Goal: Task Accomplishment & Management: Complete application form

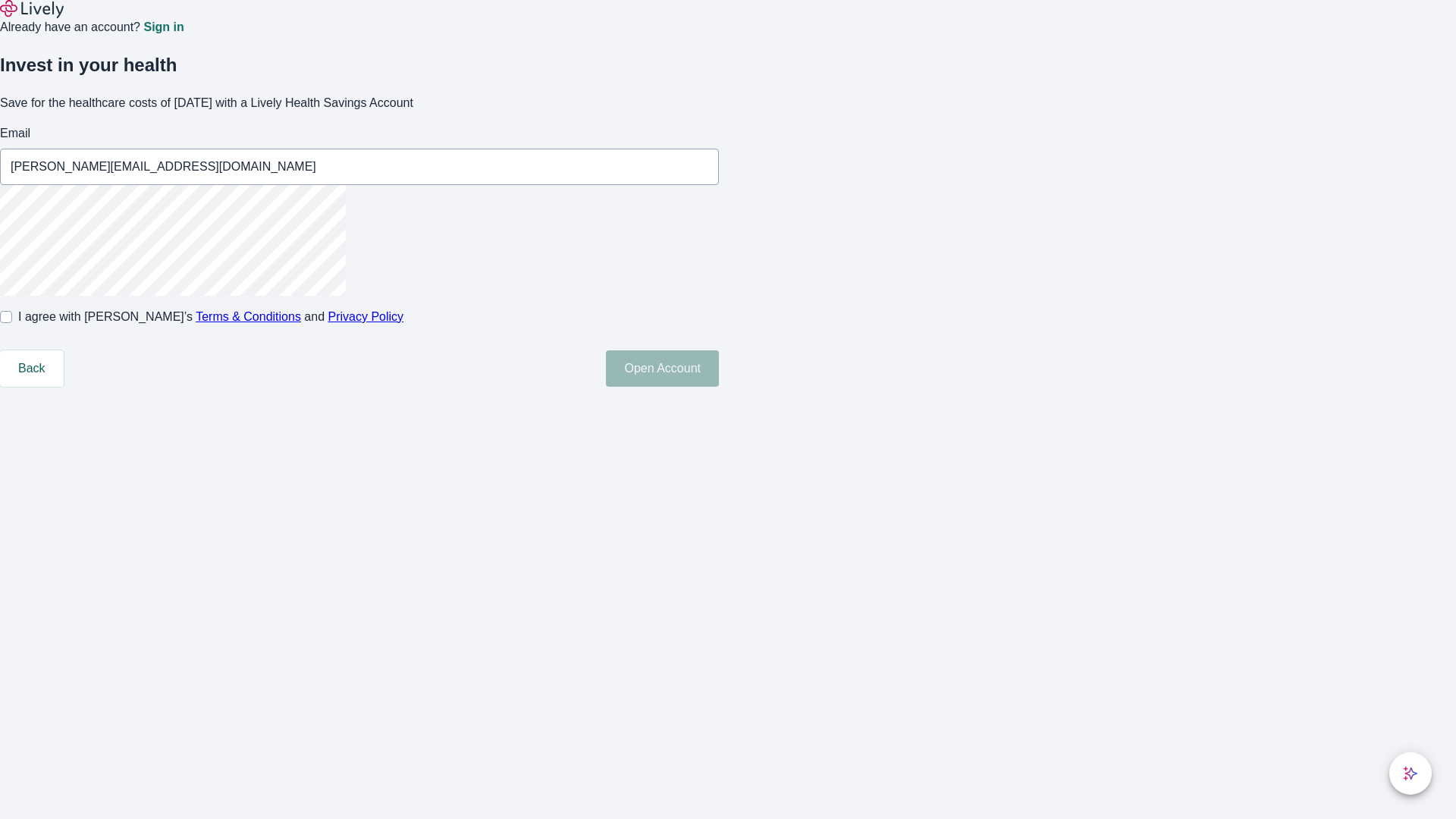
click at [12, 323] on input "I agree with Lively’s Terms & Conditions and Privacy Policy" at bounding box center [6, 317] width 12 height 12
checkbox input "true"
click at [719, 387] on button "Open Account" at bounding box center [662, 369] width 113 height 36
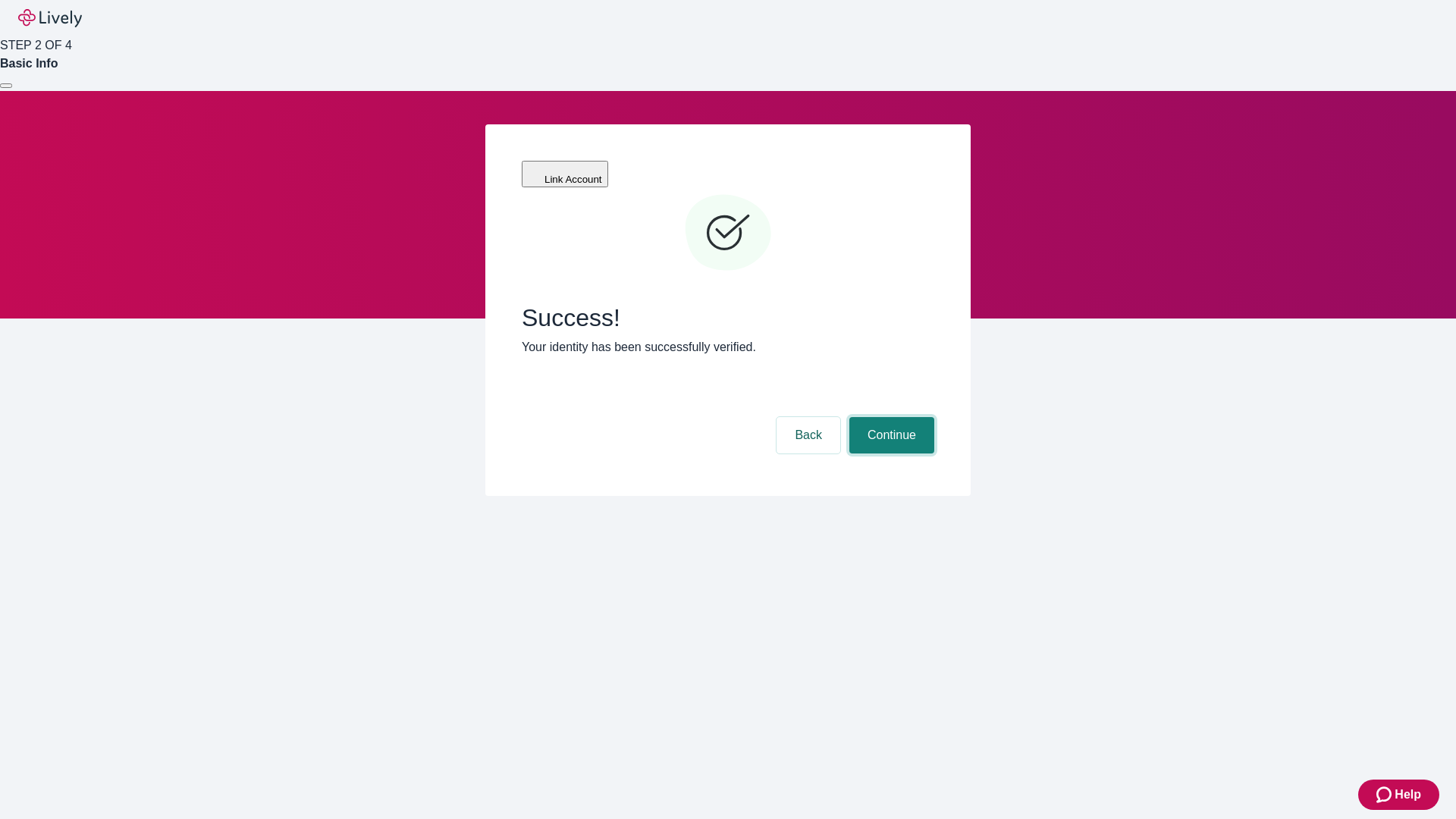
click at [889, 417] on button "Continue" at bounding box center [891, 435] width 85 height 36
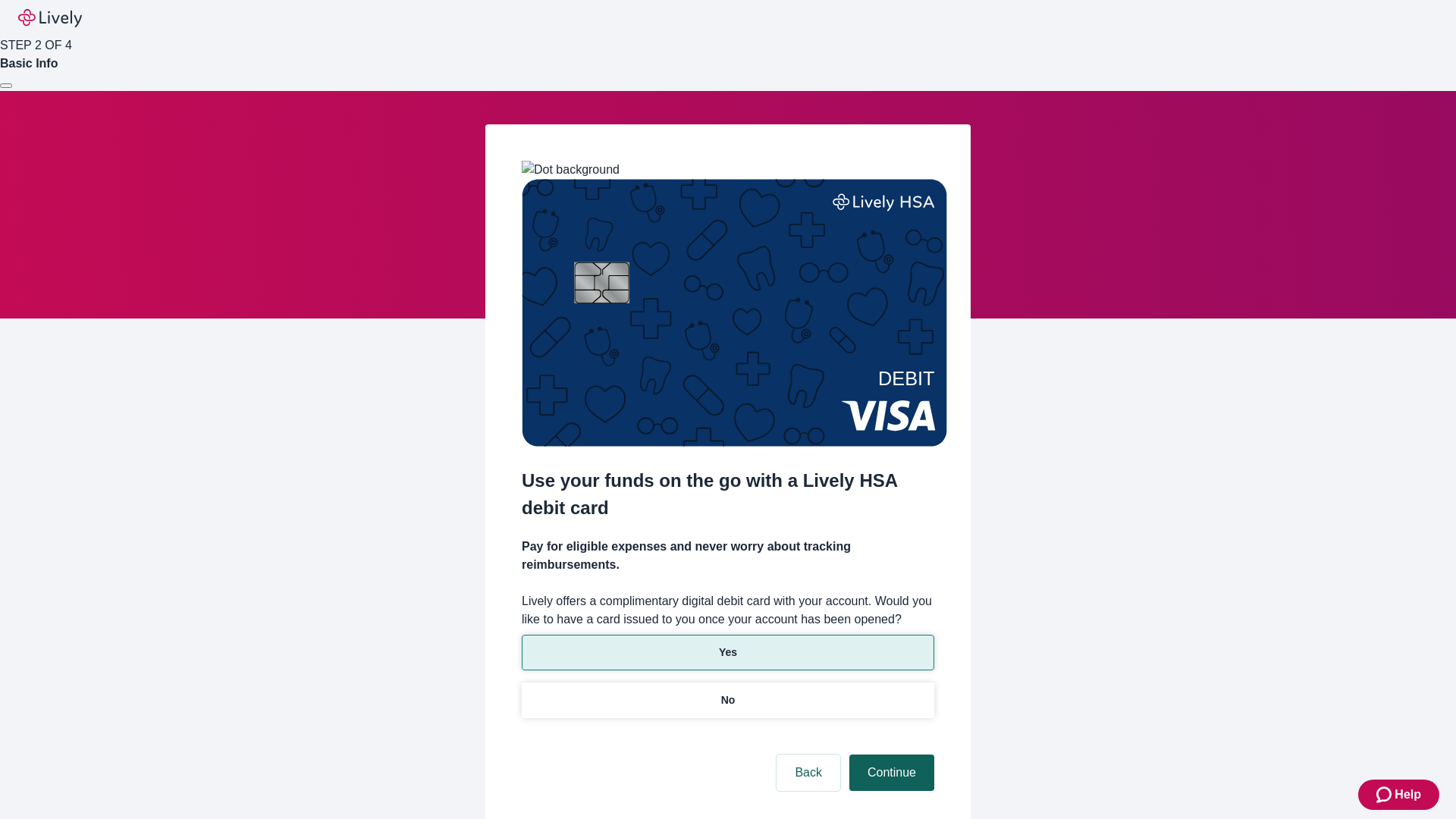
click at [727, 644] on p "Yes" at bounding box center [727, 652] width 18 height 16
click at [889, 754] on button "Continue" at bounding box center [891, 772] width 85 height 36
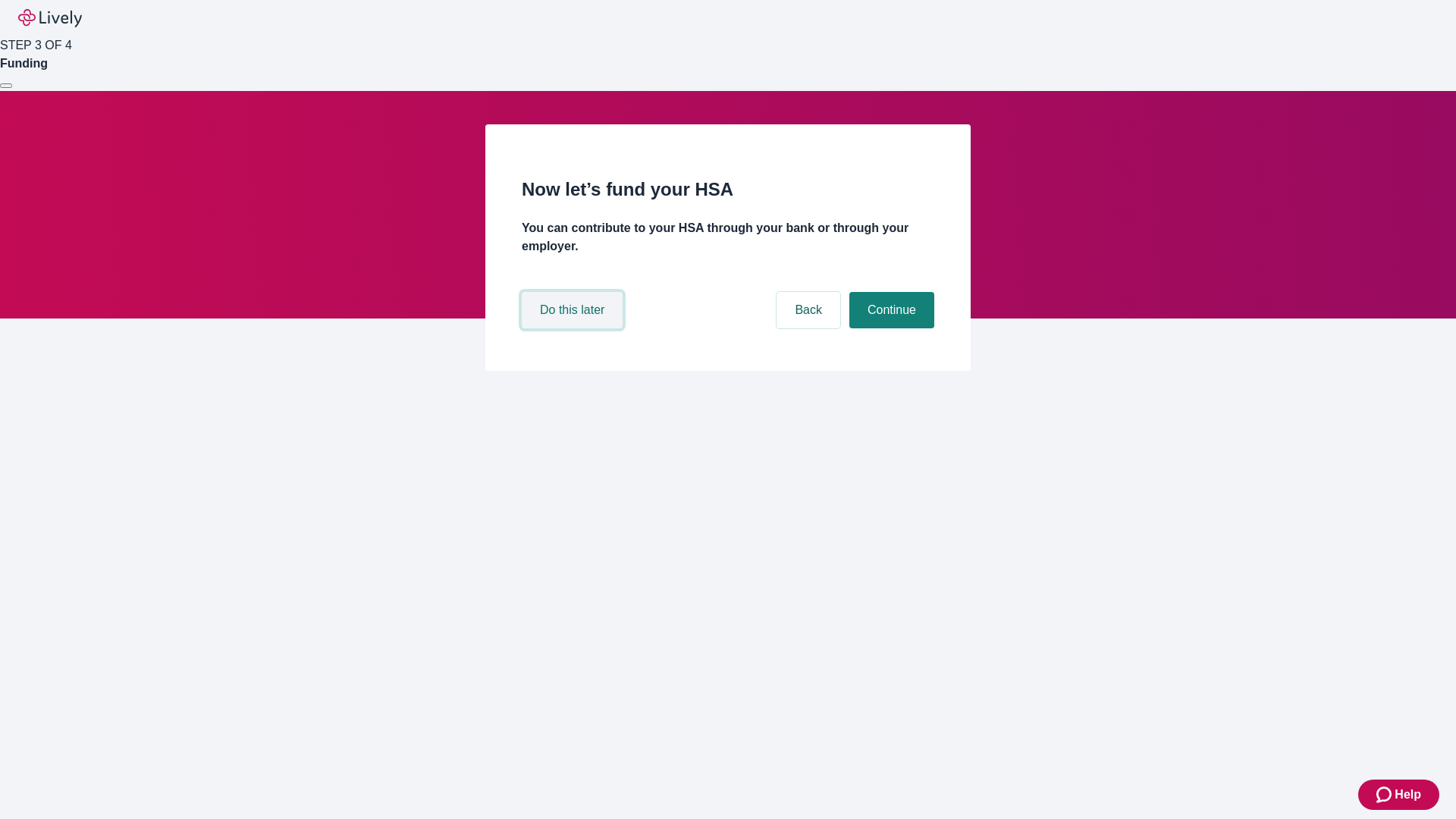
click at [574, 329] on button "Do this later" at bounding box center [572, 310] width 101 height 36
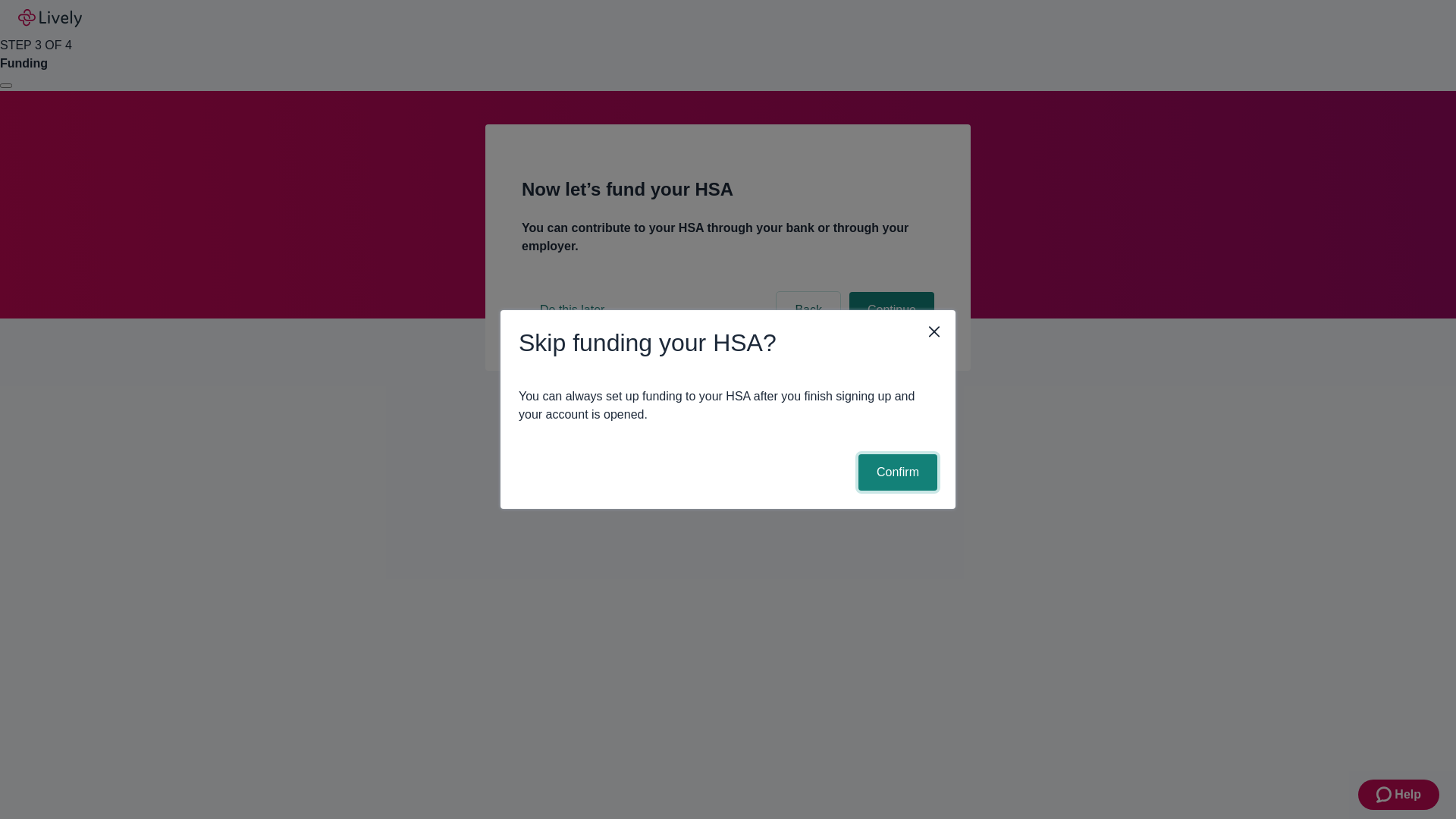
click at [895, 472] on button "Confirm" at bounding box center [898, 472] width 79 height 36
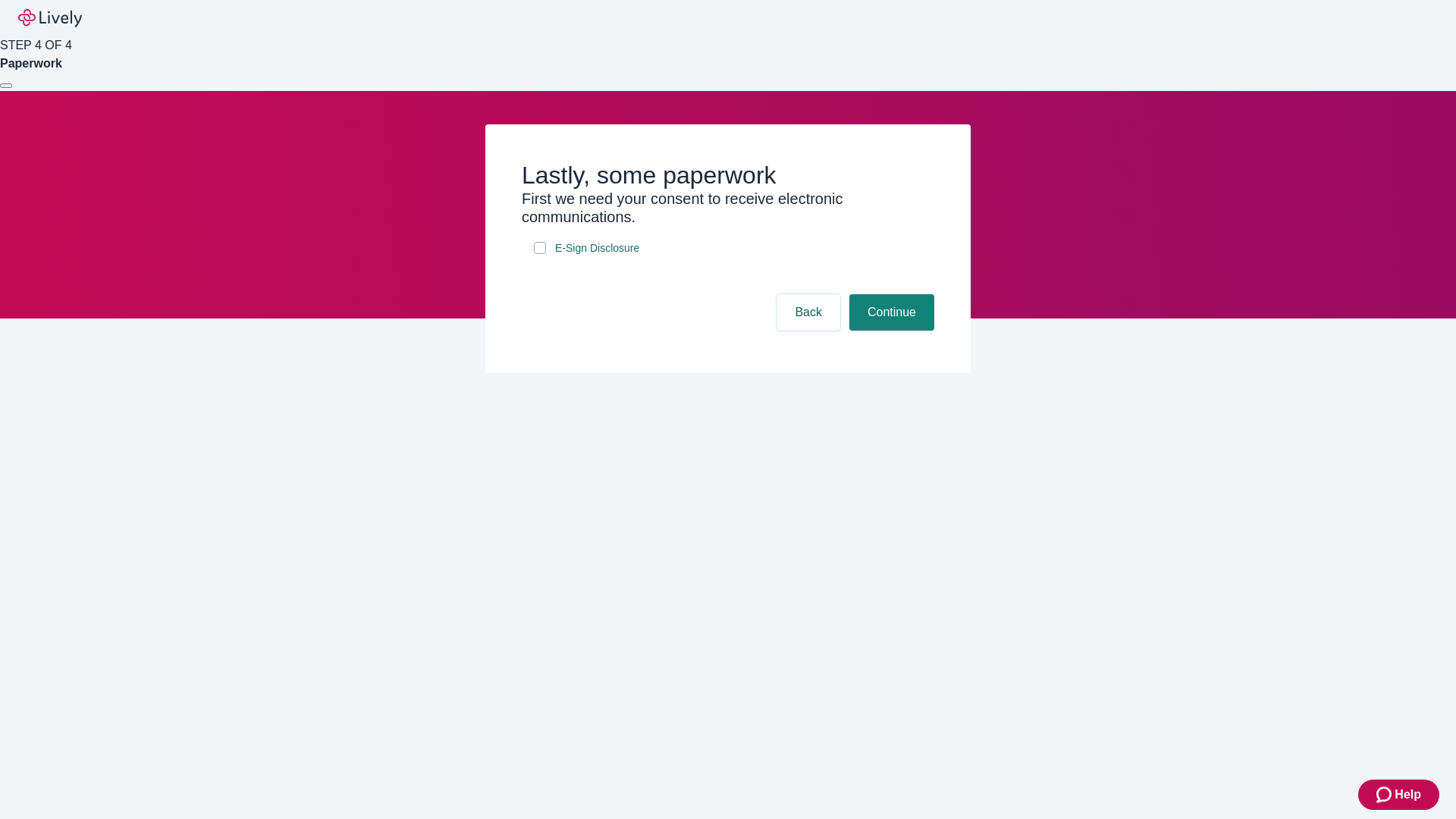
click at [540, 254] on input "E-Sign Disclosure" at bounding box center [539, 247] width 12 height 12
checkbox input "true"
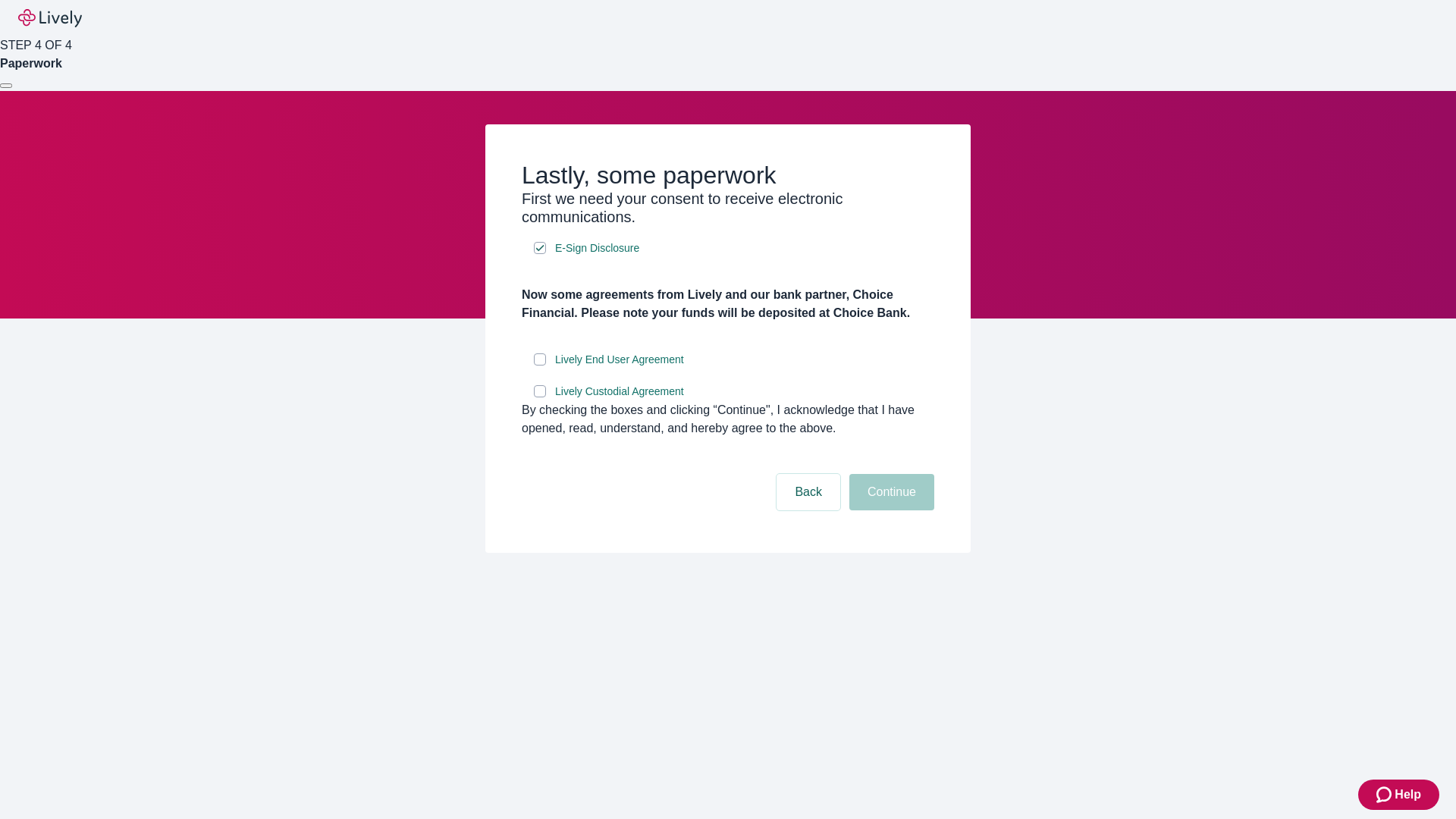
click at [540, 366] on input "Lively End User Agreement" at bounding box center [539, 359] width 12 height 12
checkbox input "true"
click at [540, 397] on input "Lively Custodial Agreement" at bounding box center [539, 391] width 12 height 12
checkbox input "true"
click at [889, 510] on button "Continue" at bounding box center [891, 492] width 85 height 36
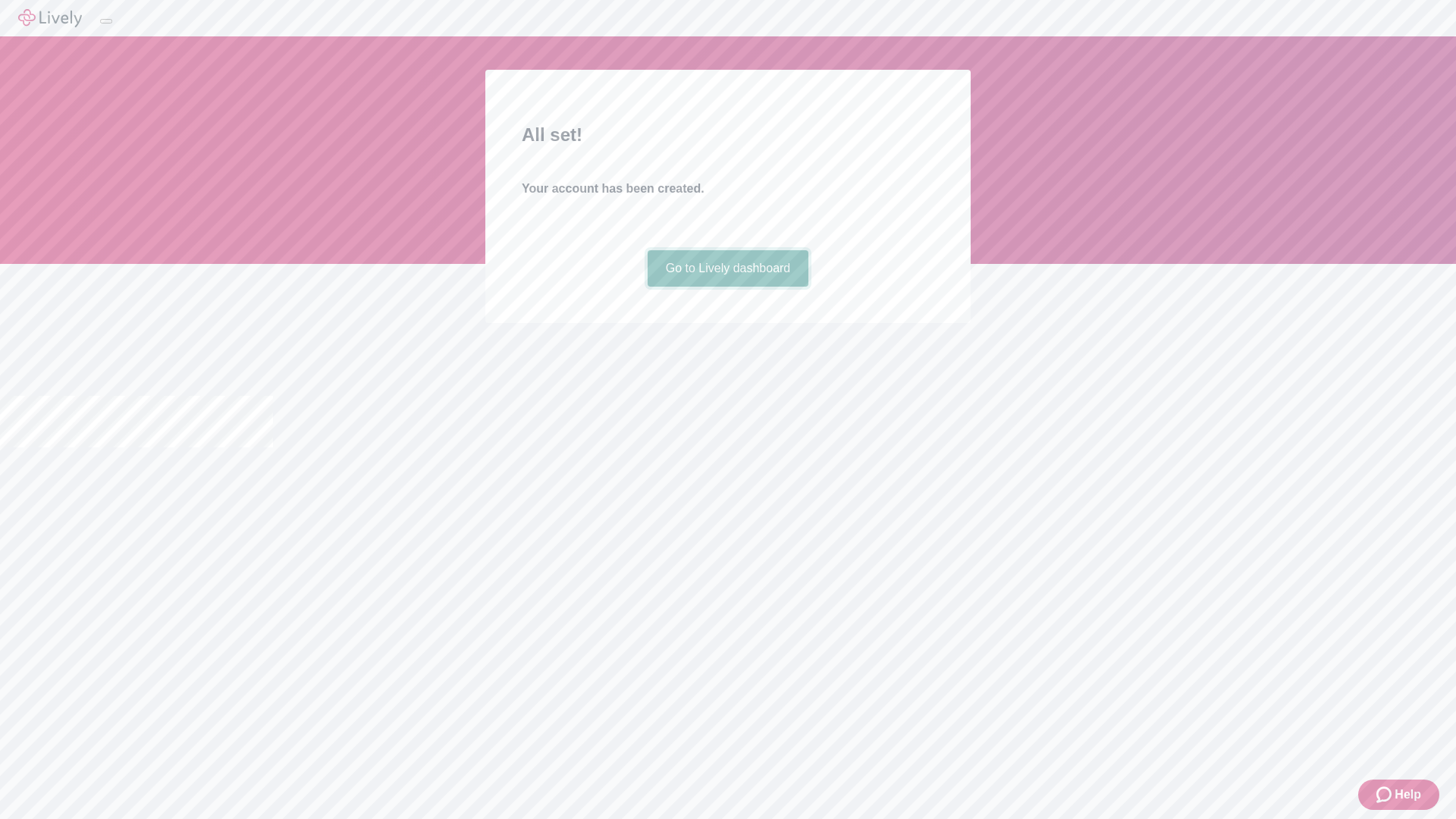
click at [727, 287] on link "Go to Lively dashboard" at bounding box center [728, 269] width 162 height 36
